Goal: Information Seeking & Learning: Learn about a topic

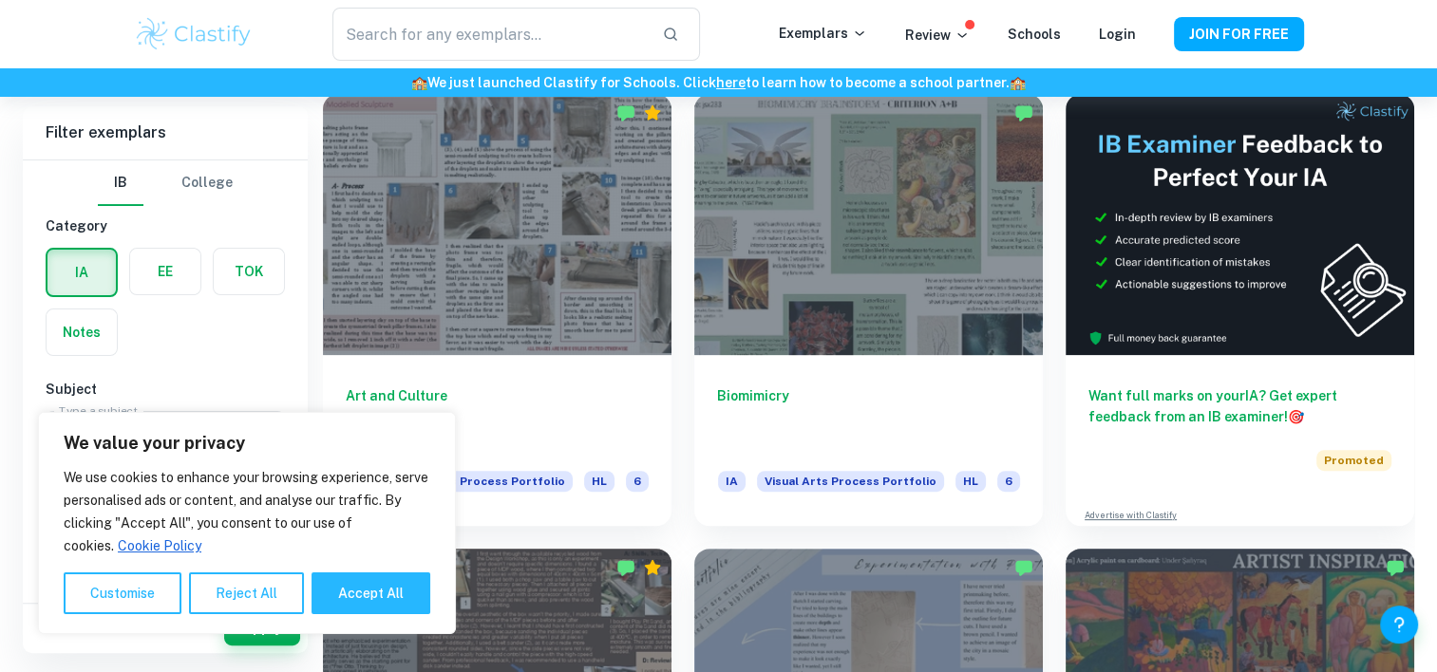
scroll to position [430, 0]
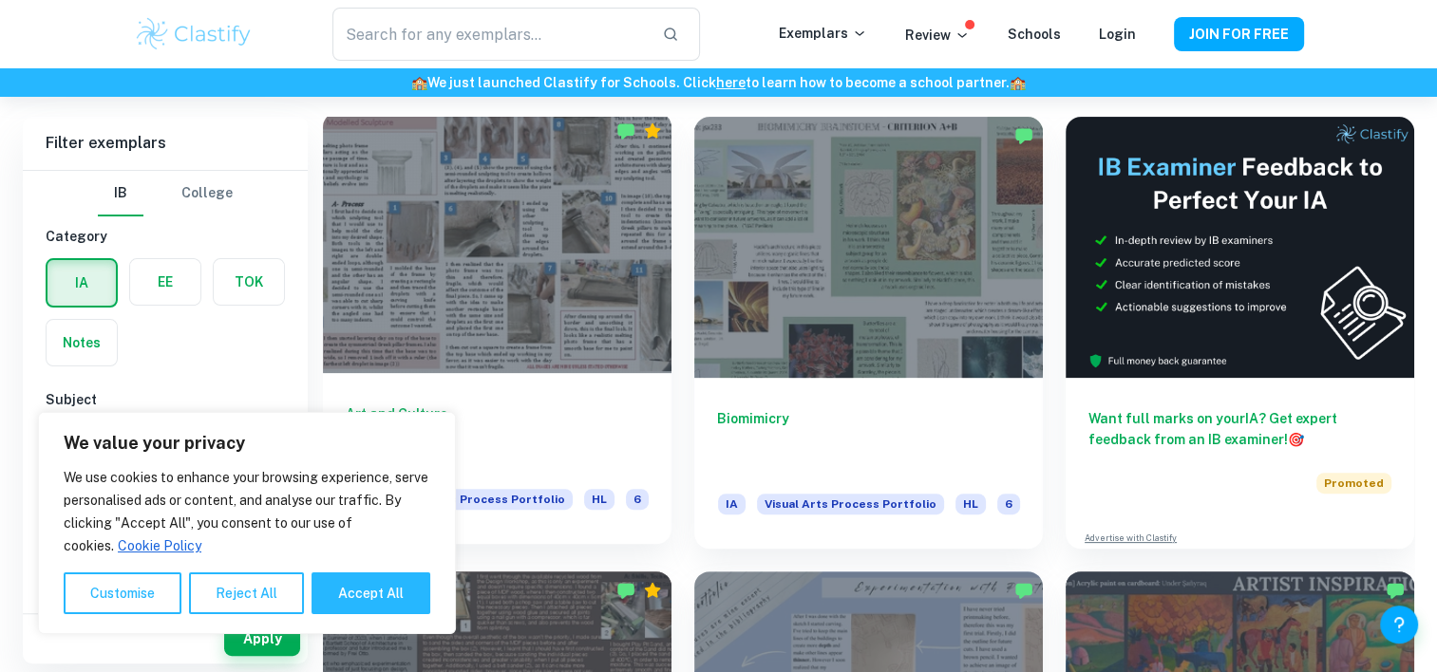
click at [543, 310] on div at bounding box center [497, 242] width 349 height 261
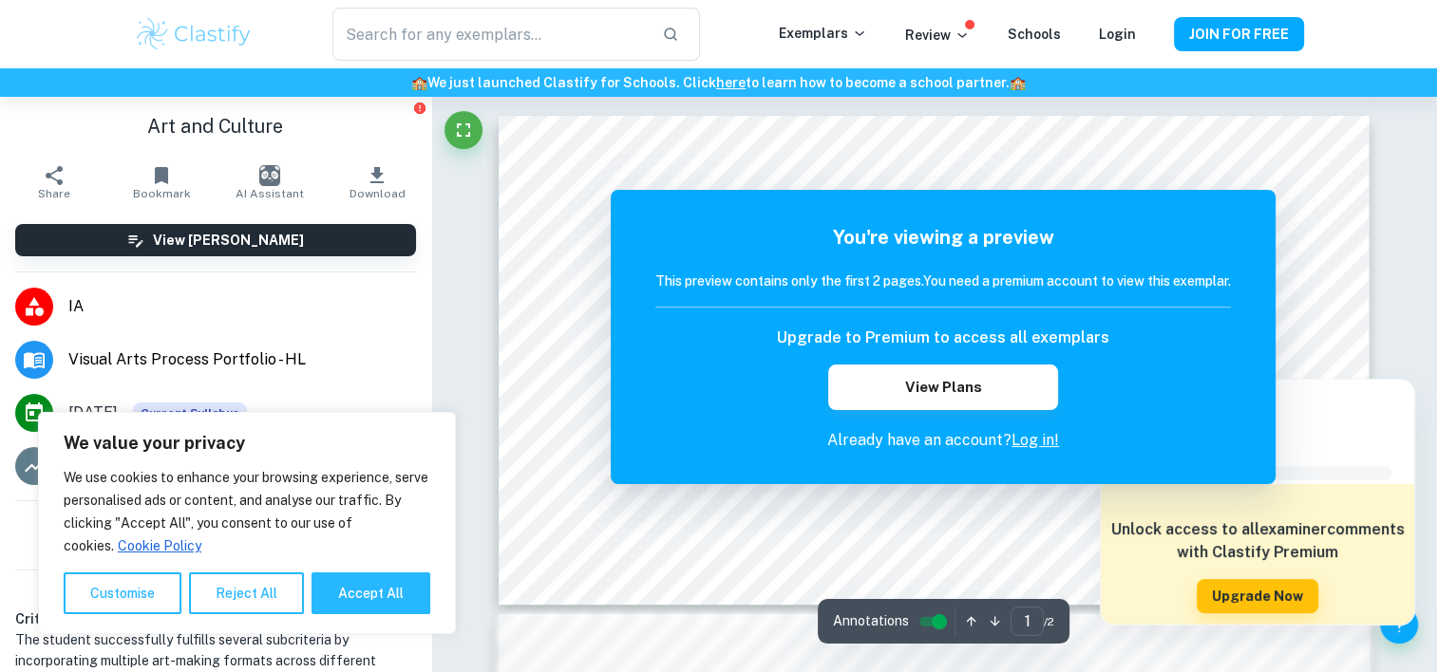
click at [1341, 361] on div at bounding box center [1256, 356] width 183 height 12
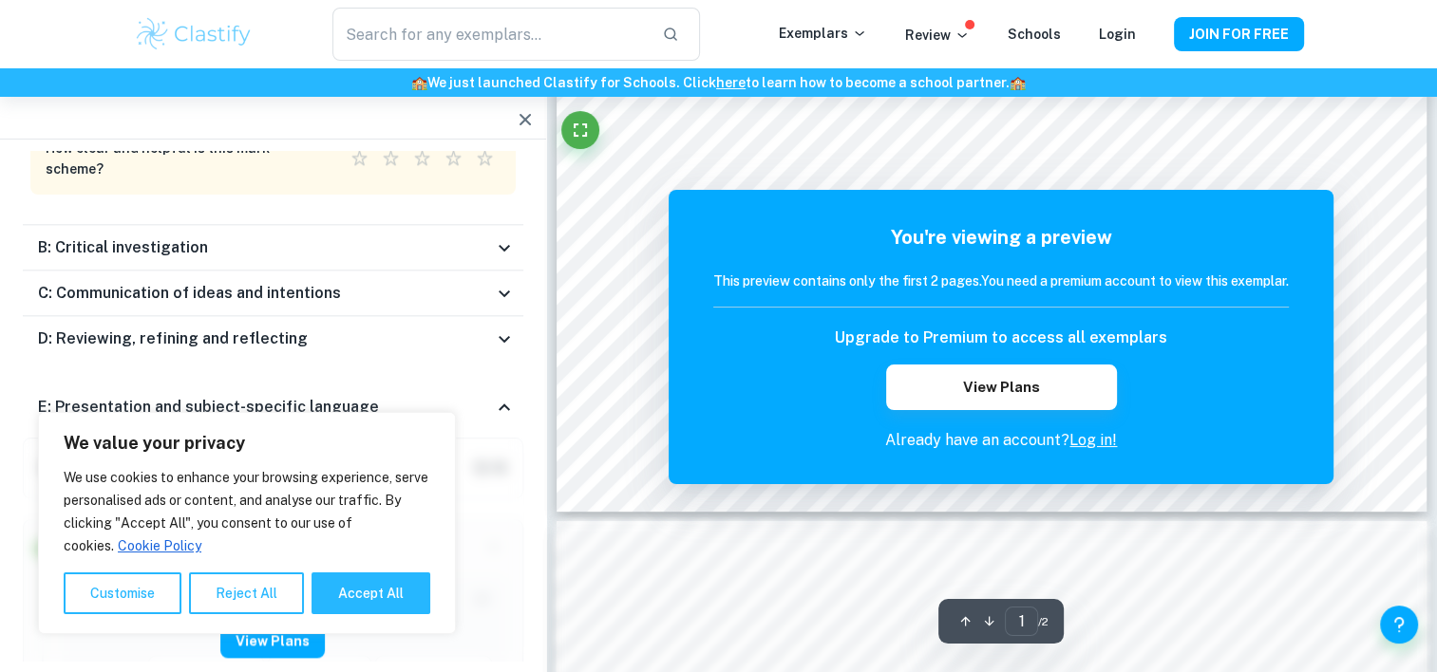
scroll to position [116, 0]
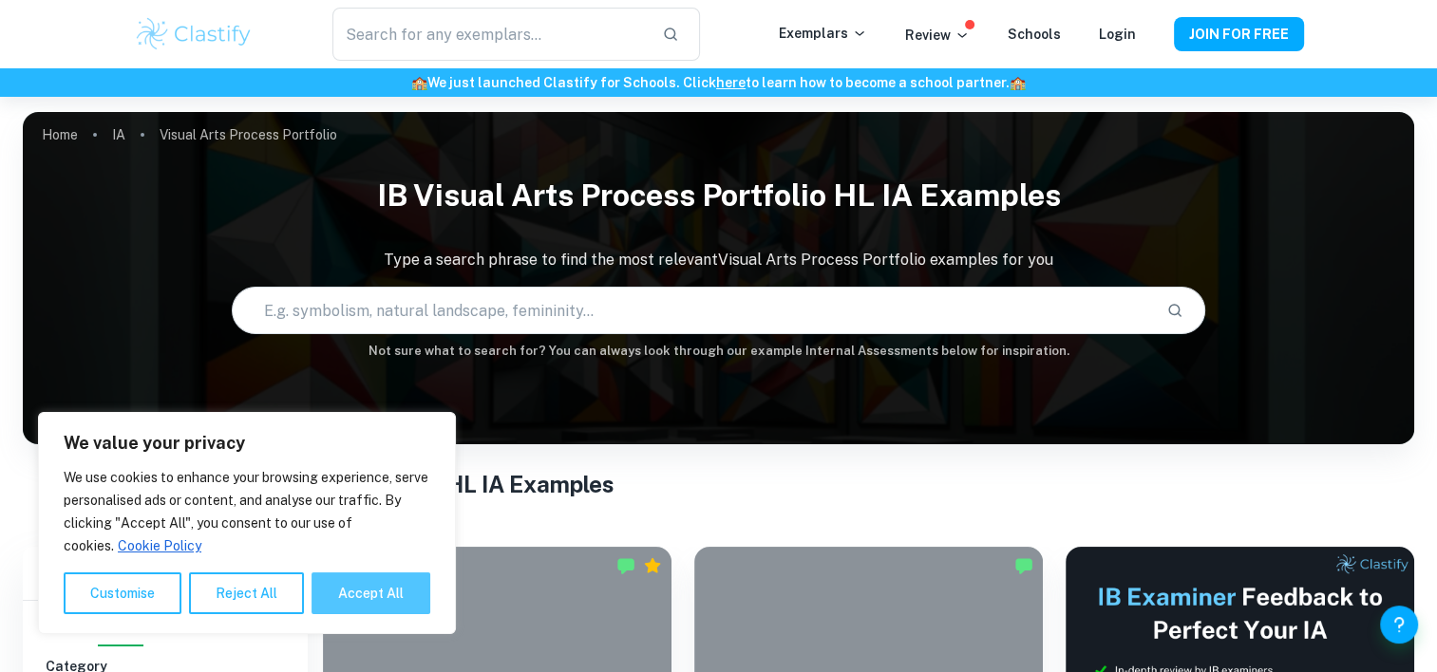
click at [382, 591] on button "Accept All" at bounding box center [370, 594] width 119 height 42
checkbox input "true"
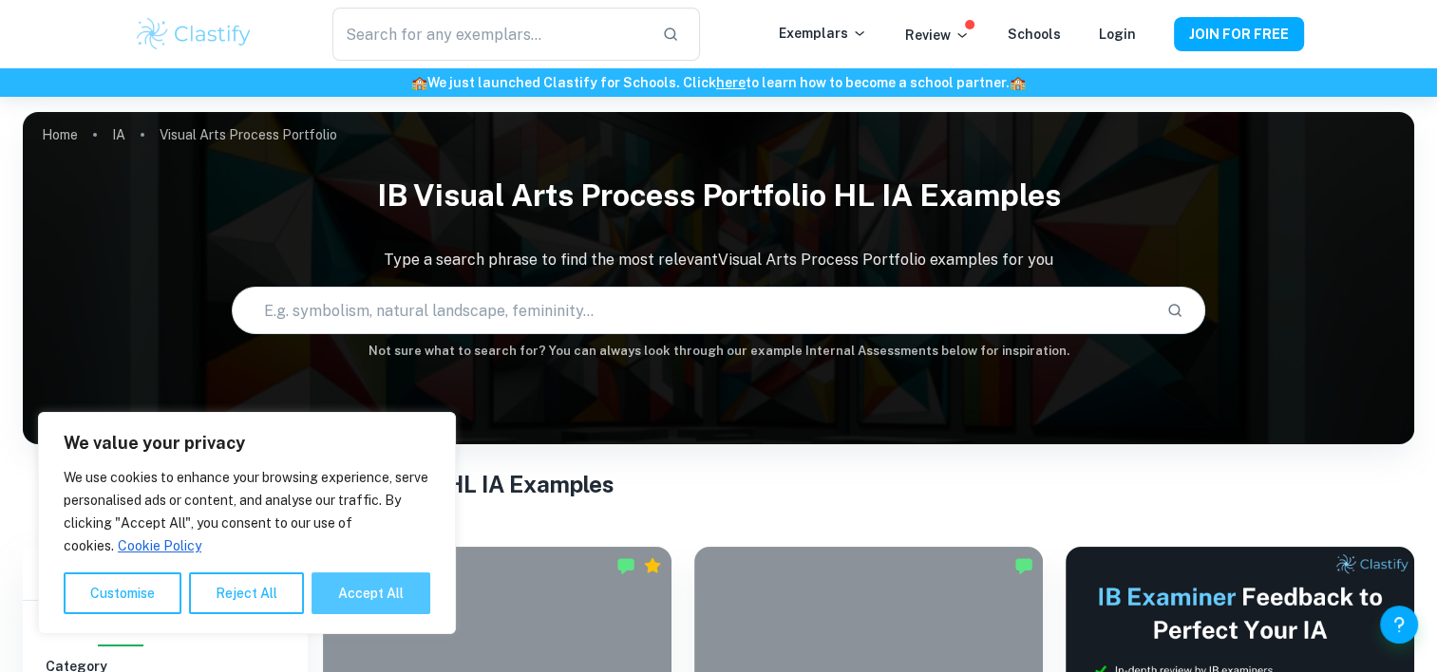
checkbox input "true"
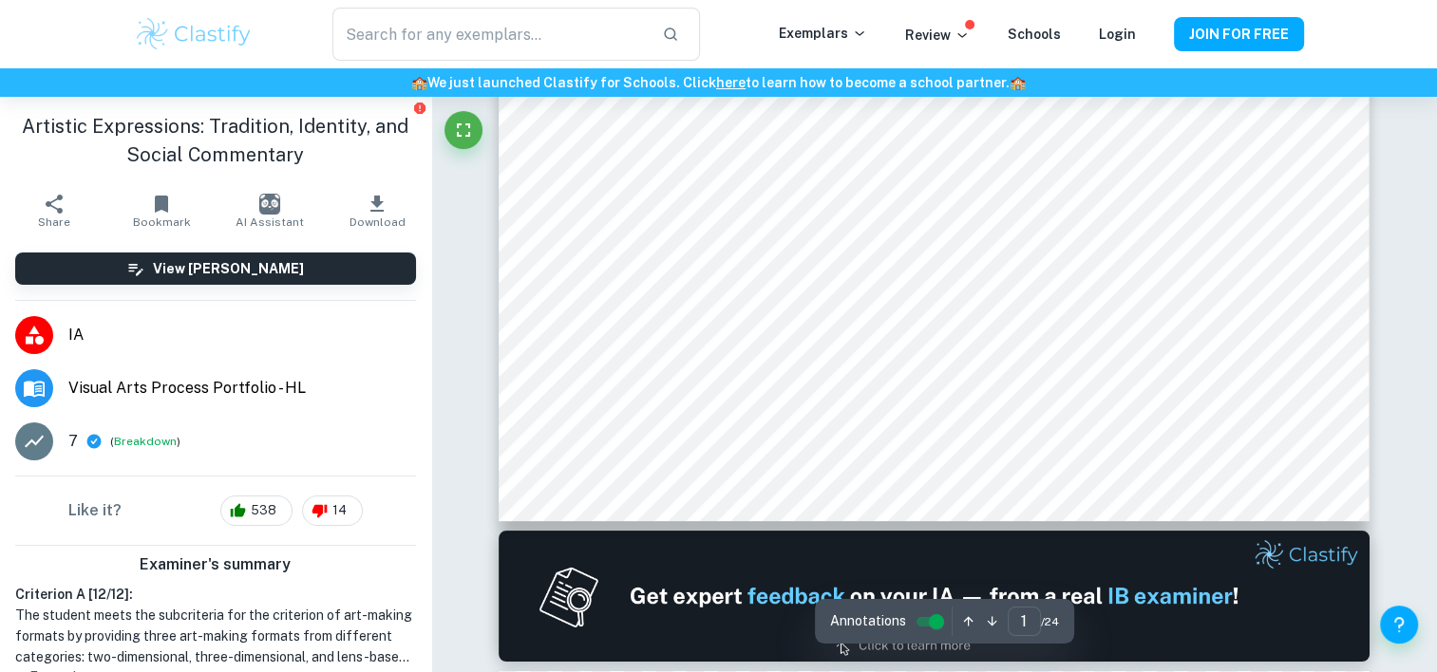
scroll to position [87, 0]
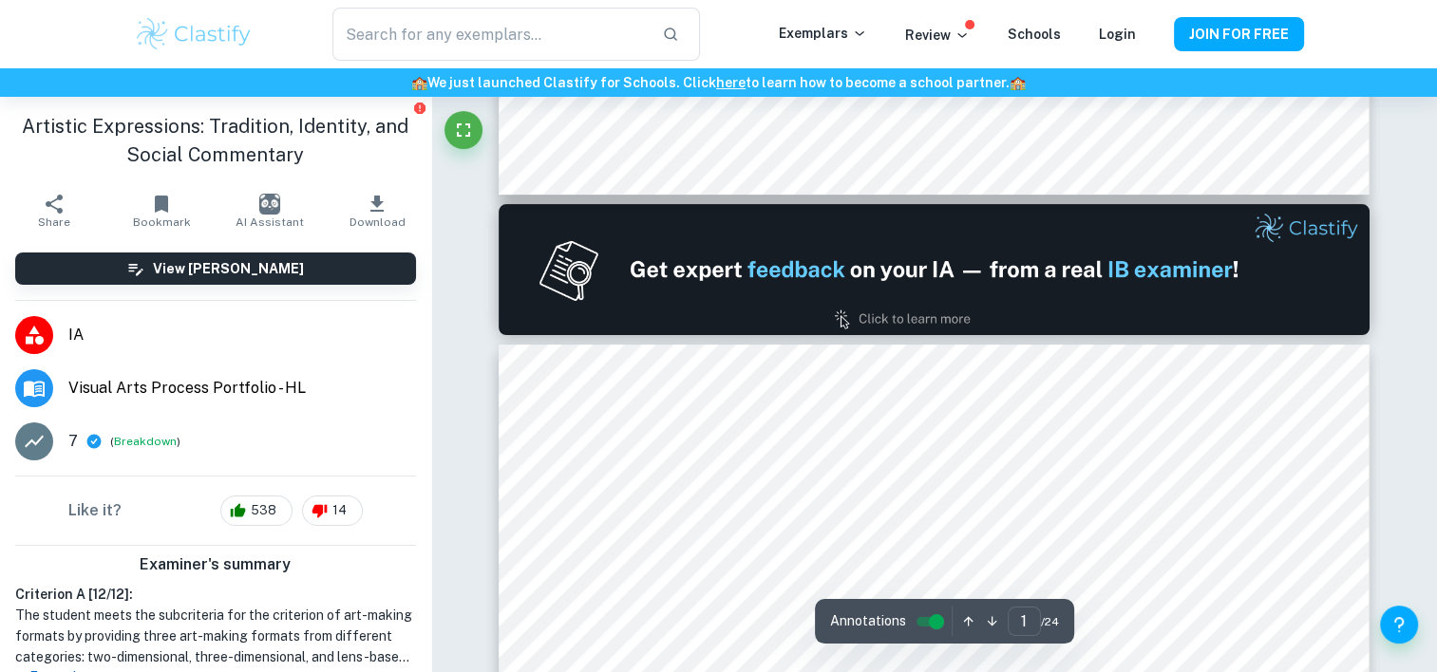
type input "2"
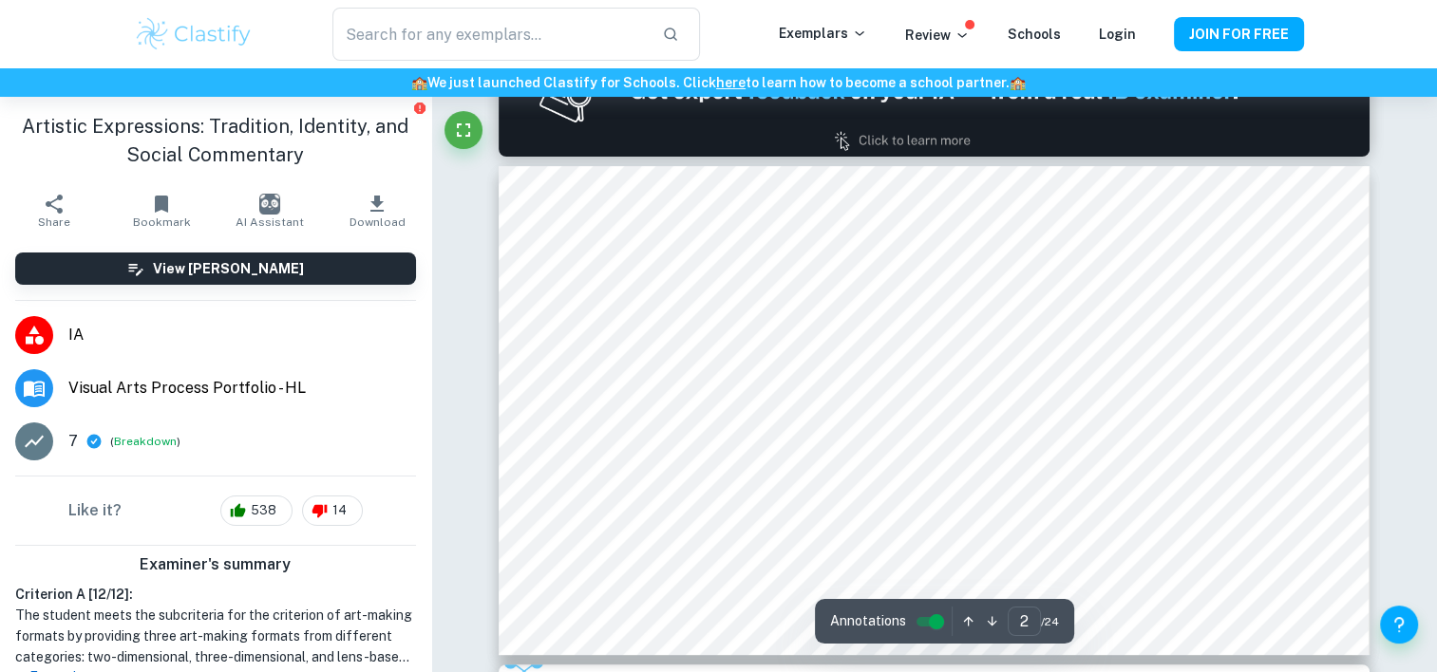
scroll to position [594, 0]
